Goal: Find specific page/section: Find specific page/section

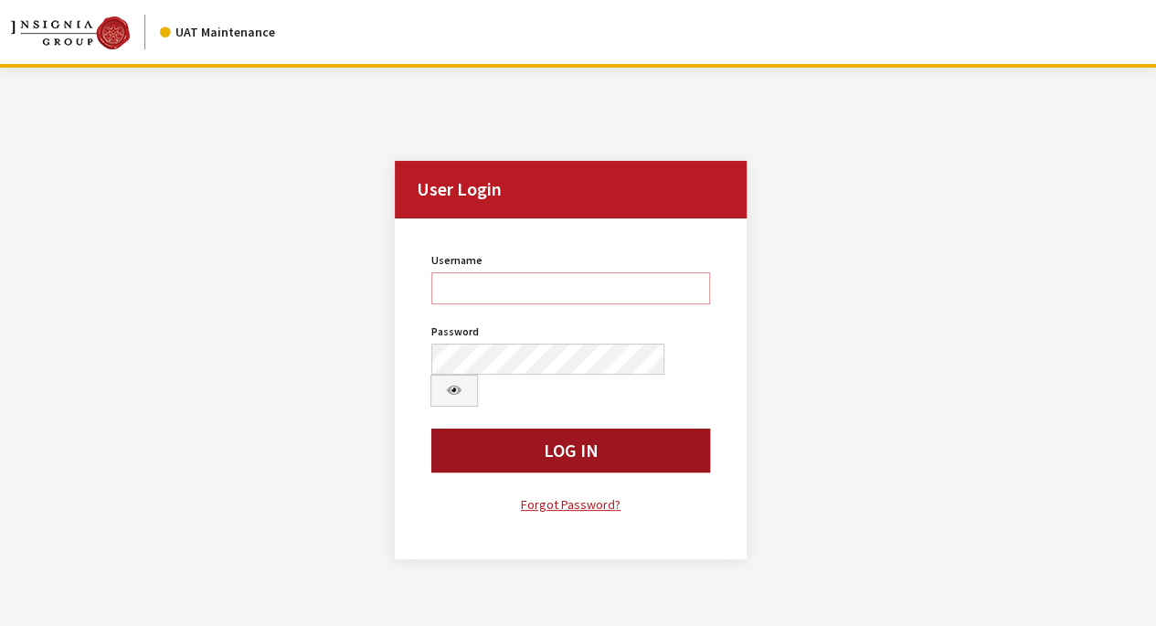
type input "rschmidt"
click at [582, 429] on button "Log In" at bounding box center [570, 451] width 278 height 44
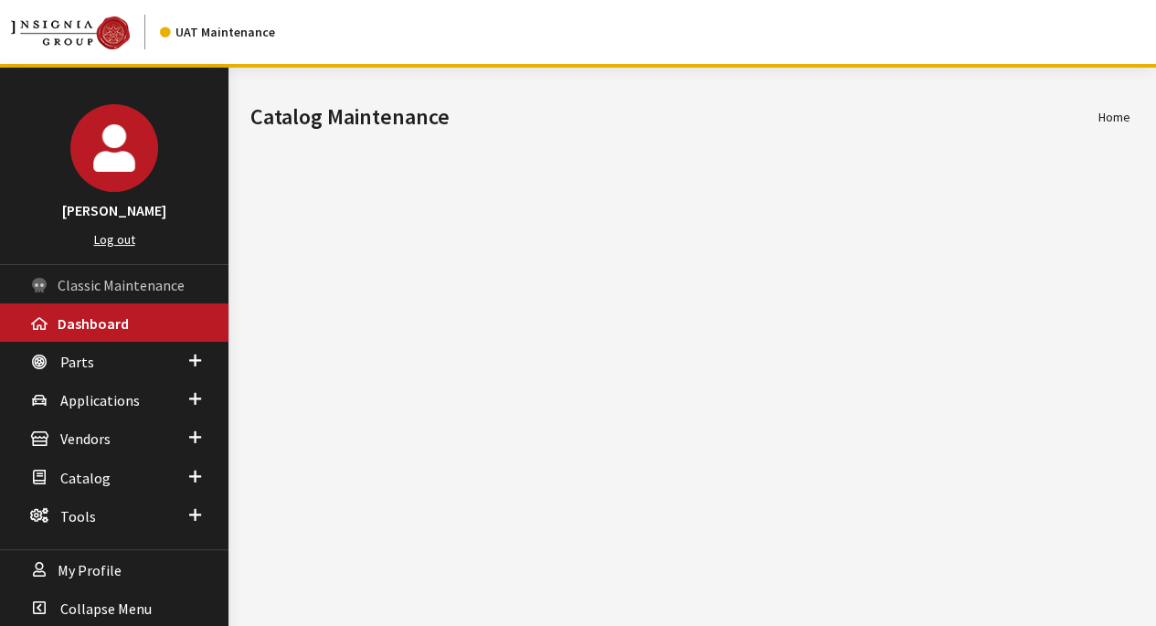
click at [122, 283] on span "Classic Maintenance" at bounding box center [121, 285] width 127 height 18
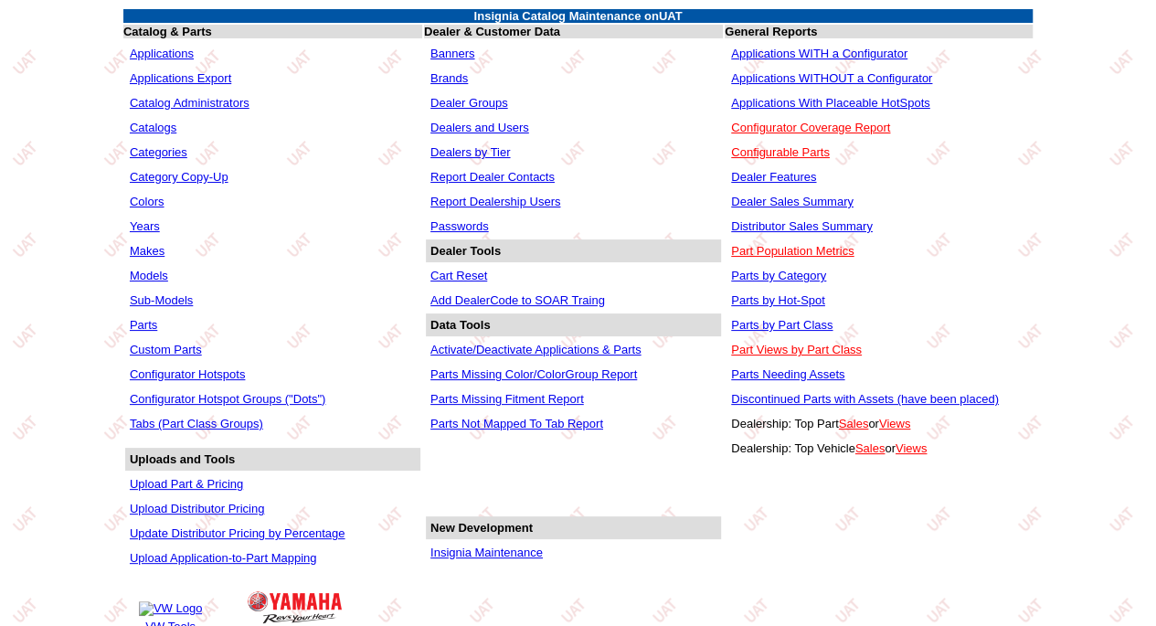
click at [464, 128] on link "Dealers and Users" at bounding box center [479, 128] width 99 height 14
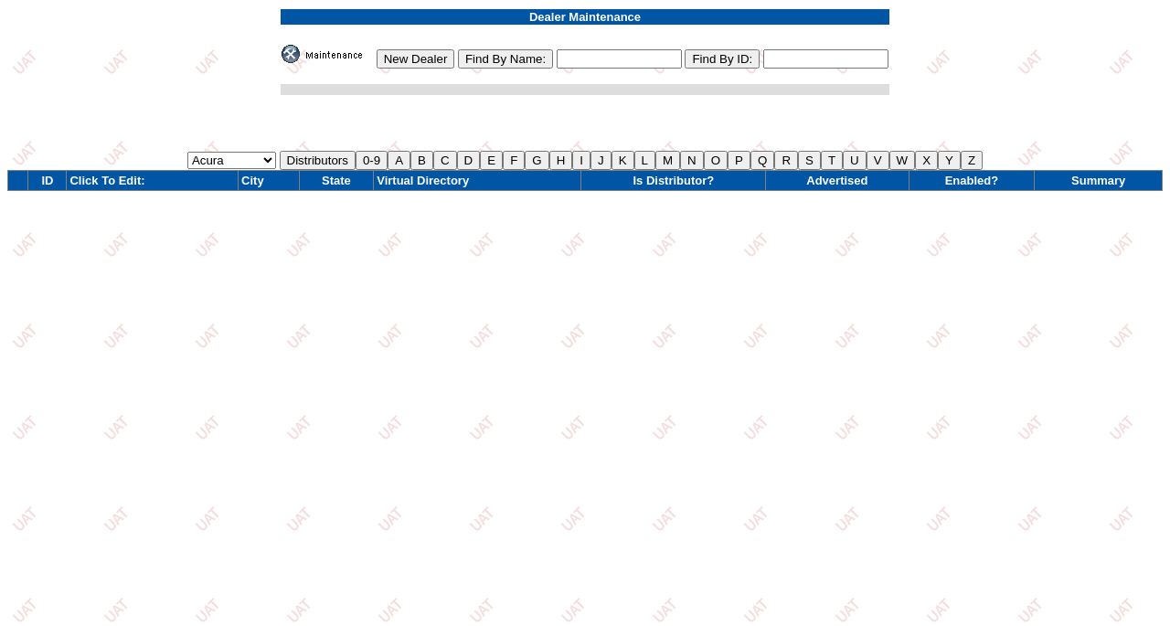
click at [574, 62] on input "text" at bounding box center [618, 58] width 125 height 19
type input "gallatin"
click at [514, 58] on input "Find By Name:" at bounding box center [505, 58] width 95 height 19
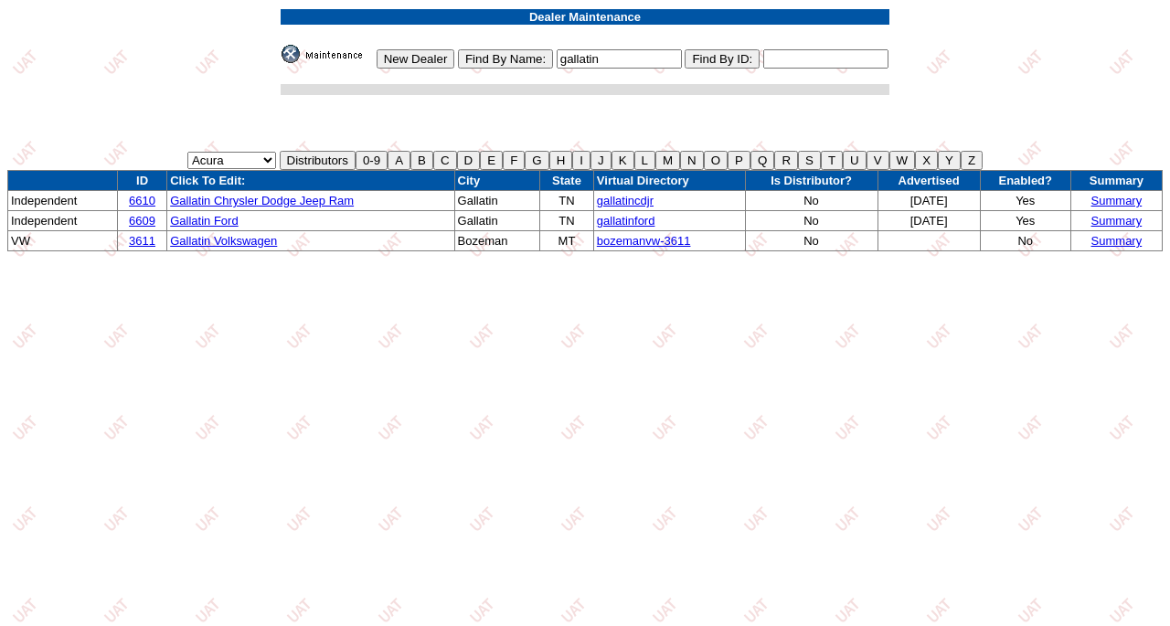
click at [222, 221] on link "Gallatin Ford" at bounding box center [204, 221] width 68 height 14
